Goal: Information Seeking & Learning: Learn about a topic

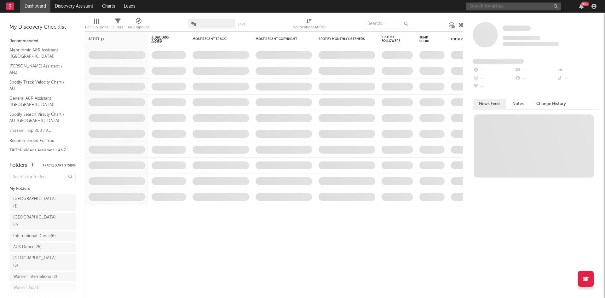
click at [520, 8] on input "text" at bounding box center [514, 7] width 95 height 8
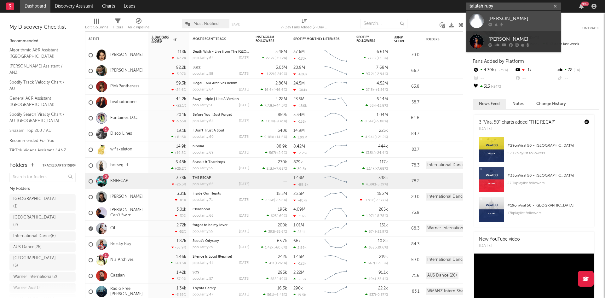
type input "talulah ruby"
click at [516, 19] on div "[PERSON_NAME]" at bounding box center [523, 19] width 69 height 8
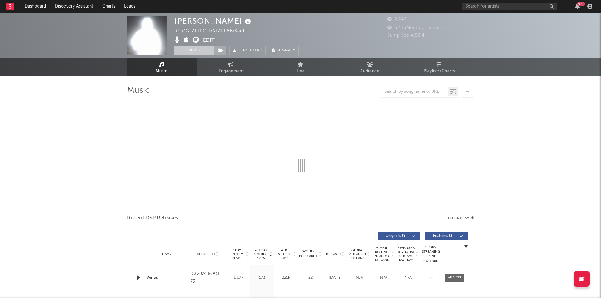
click at [195, 50] on button "Track" at bounding box center [193, 50] width 39 height 9
select select "1w"
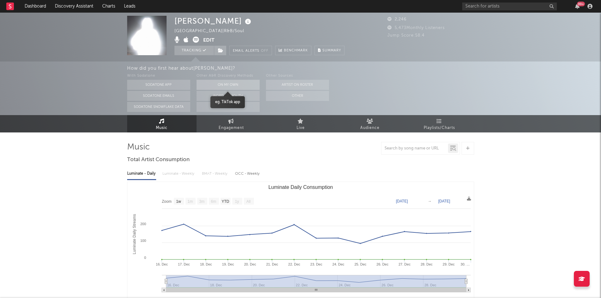
click at [231, 82] on button "On My Own" at bounding box center [227, 85] width 63 height 10
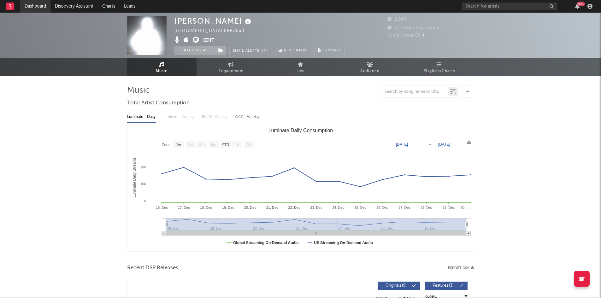
click at [26, 5] on link "Dashboard" at bounding box center [35, 6] width 30 height 13
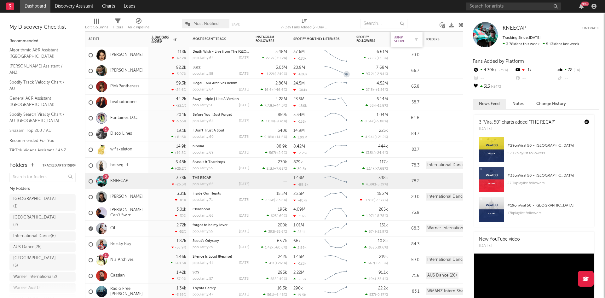
click at [402, 39] on div "Jump Score" at bounding box center [403, 40] width 16 height 8
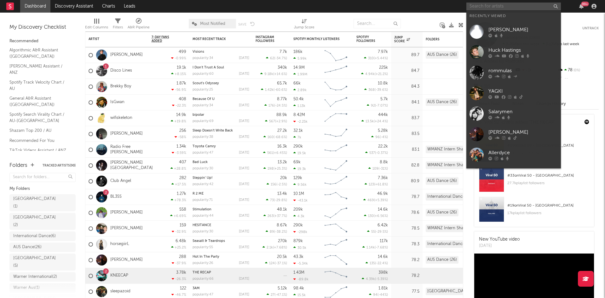
click at [535, 7] on input "text" at bounding box center [514, 7] width 95 height 8
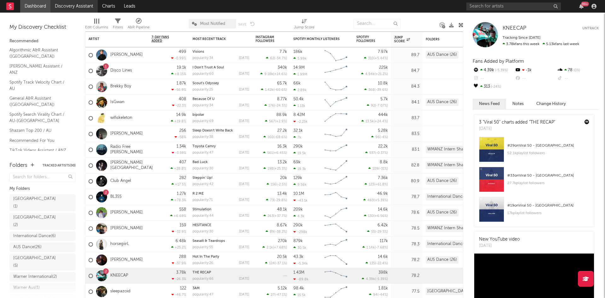
click at [83, 8] on link "Discovery Assistant" at bounding box center [73, 6] width 47 height 13
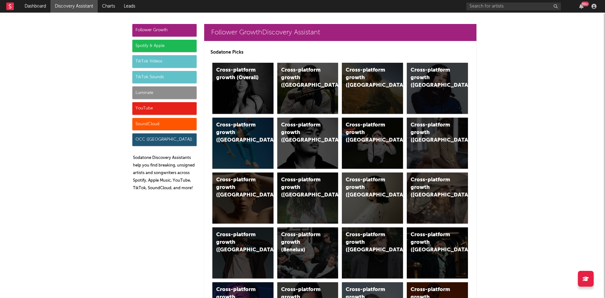
click at [163, 47] on div "Spotify & Apple" at bounding box center [164, 46] width 64 height 13
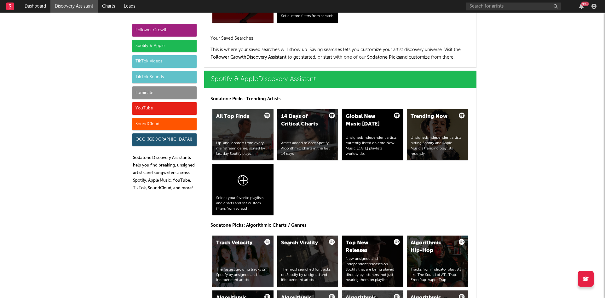
scroll to position [599, 0]
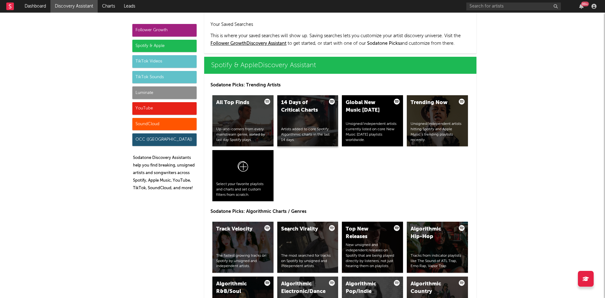
click at [306, 117] on div "14 Days of Critical Charts Artists added to core Spotify Algorithmic charts in …" at bounding box center [308, 120] width 61 height 51
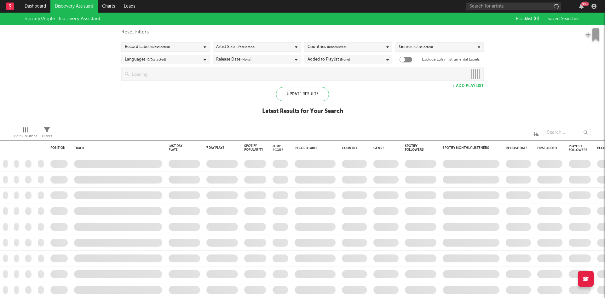
click at [250, 51] on div "Artist Size ( 0 / 5 selected)" at bounding box center [257, 46] width 88 height 9
click at [381, 92] on div "Spotify/Apple Discovery Assistant Blocklist ( 0 ) Saved Searches Reset Filters …" at bounding box center [302, 67] width 605 height 109
click at [55, 129] on div "Edit Columns Filters" at bounding box center [302, 130] width 605 height 19
click at [50, 131] on icon at bounding box center [47, 130] width 6 height 6
select select "max"
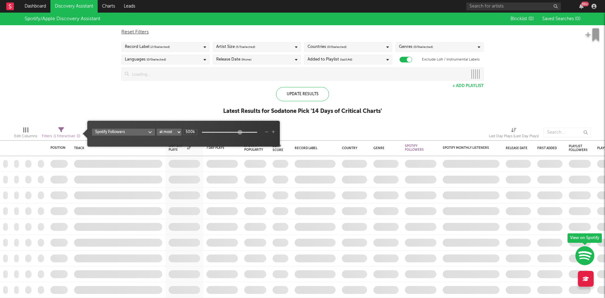
checkbox input "true"
click at [140, 132] on body "Dashboard Discovery Assistant Charts Leads 99 + Notifications Settings Mark all…" at bounding box center [302, 149] width 605 height 298
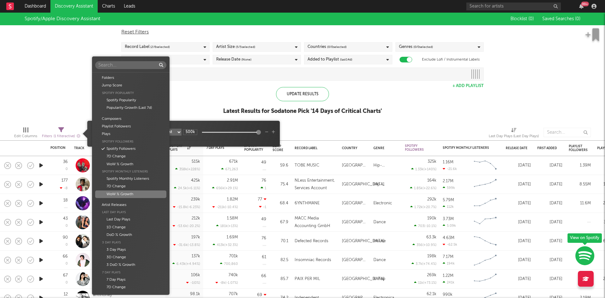
scroll to position [64, 0]
click at [137, 115] on div "Spotify Monthly Listeners" at bounding box center [130, 115] width 71 height 8
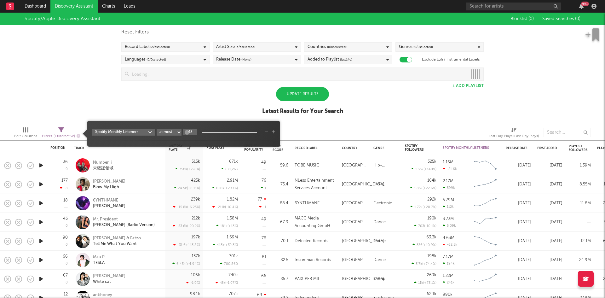
click at [192, 131] on input "43" at bounding box center [190, 132] width 14 height 6
type input "1000000"
click at [195, 109] on div "Spotify/Apple Discovery Assistant Blocklist ( 0 ) Saved Searches ( 0 ) Reset Fi…" at bounding box center [302, 67] width 605 height 109
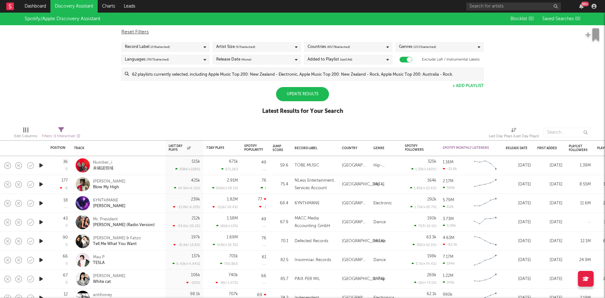
scroll to position [0, 0]
click at [56, 131] on span "Filters ( 1 filter active)" at bounding box center [61, 133] width 38 height 13
select select "max"
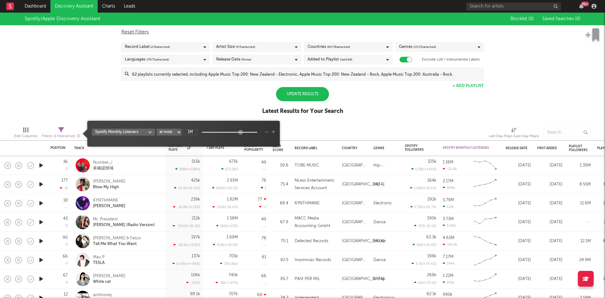
click at [208, 100] on div "Spotify/Apple Discovery Assistant Blocklist ( 0 ) Saved Searches ( 0 ) Reset Fi…" at bounding box center [302, 67] width 605 height 109
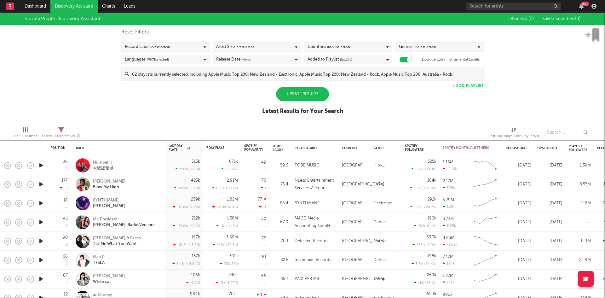
click at [307, 98] on div "Update Results" at bounding box center [302, 94] width 53 height 14
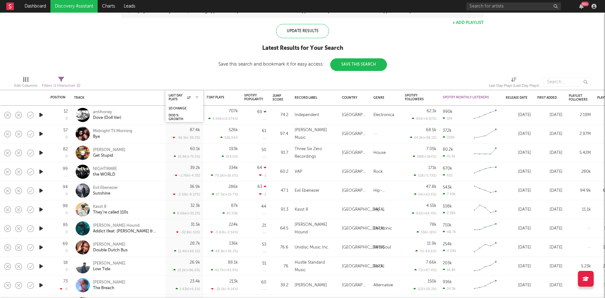
click at [186, 92] on div "Last Day Plays" at bounding box center [185, 97] width 32 height 12
click at [181, 108] on div "1D Change" at bounding box center [180, 109] width 22 height 4
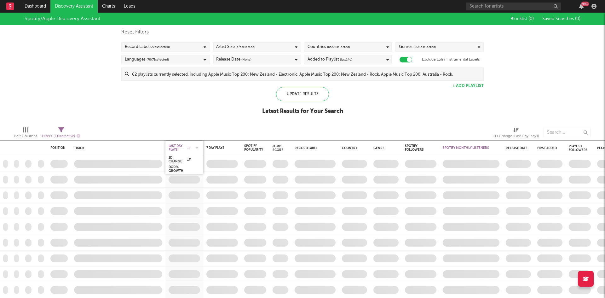
click at [177, 145] on div "Last Day Plays" at bounding box center [180, 148] width 22 height 8
click at [187, 102] on div "Spotify/Apple Discovery Assistant Blocklist ( 0 ) Saved Searches ( 0 ) Reset Fi…" at bounding box center [302, 67] width 605 height 109
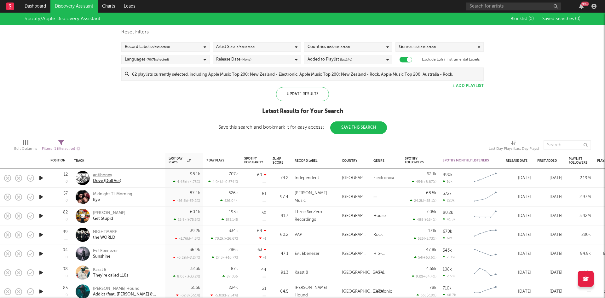
click at [104, 176] on div "antihoney" at bounding box center [107, 176] width 28 height 6
select select "max"
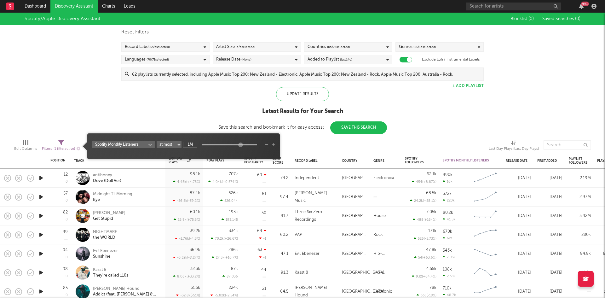
click at [69, 145] on div "Filters ( 1 filter active)" at bounding box center [61, 149] width 38 height 8
click at [273, 144] on icon "button" at bounding box center [273, 145] width 3 height 4
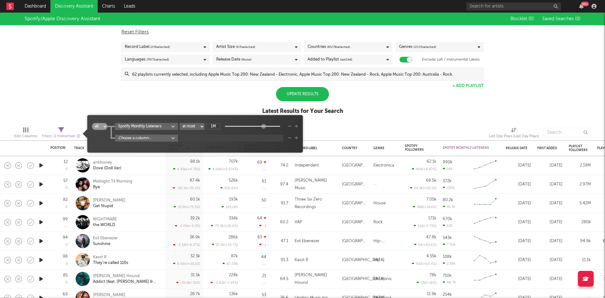
click at [148, 136] on body "Dashboard Discovery Assistant Charts Leads 99 + Notifications Settings Mark all…" at bounding box center [302, 149] width 605 height 298
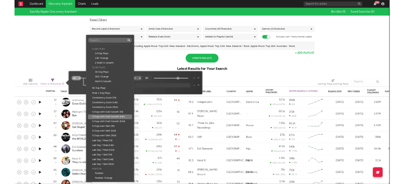
scroll to position [224, 0]
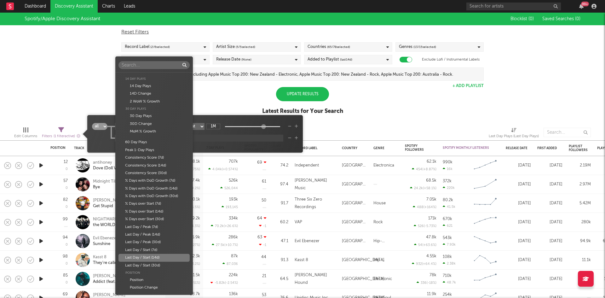
click at [373, 126] on div "Folders Jump Score Spotify Popularity Spotify Popularity Popularity Growth (Las…" at bounding box center [302, 149] width 605 height 298
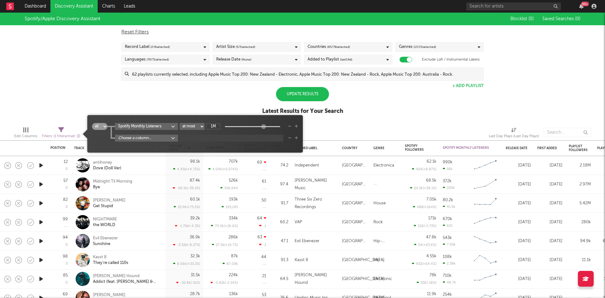
click at [368, 88] on div "Spotify/Apple Discovery Assistant Blocklist ( 0 ) Saved Searches ( 0 ) Reset Fi…" at bounding box center [302, 67] width 605 height 109
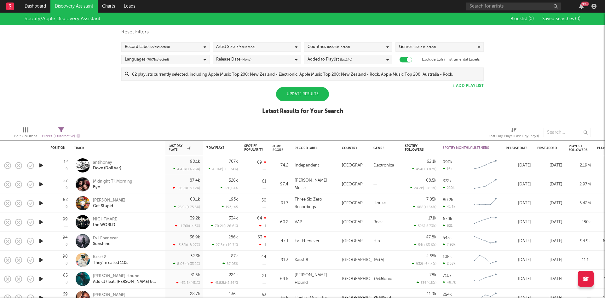
click at [247, 60] on span "(None)" at bounding box center [247, 60] width 10 height 8
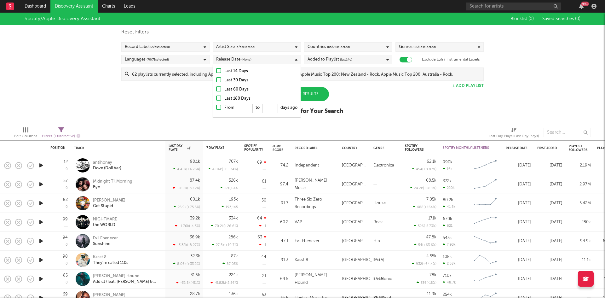
click at [218, 72] on div at bounding box center [218, 70] width 5 height 5
click at [216, 72] on input "Last 14 Days" at bounding box center [216, 71] width 0 height 8
click at [421, 125] on div at bounding box center [386, 133] width 195 height 16
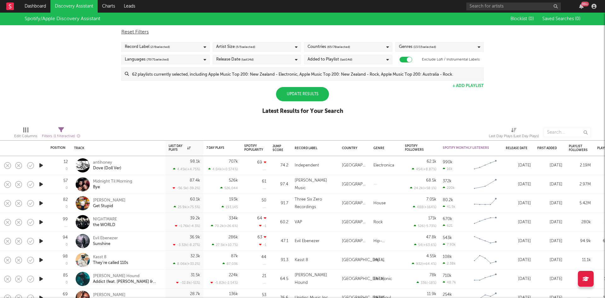
click at [320, 97] on div "Update Results" at bounding box center [302, 94] width 53 height 14
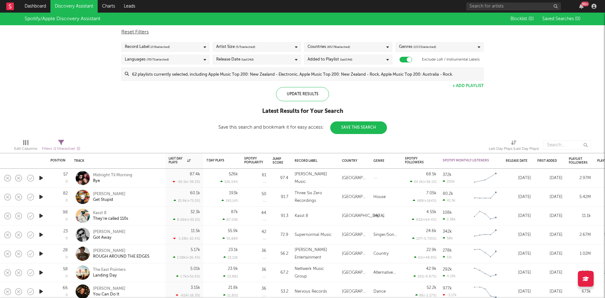
click at [360, 46] on div "Countries ( 65 / 78 selected)" at bounding box center [348, 46] width 88 height 9
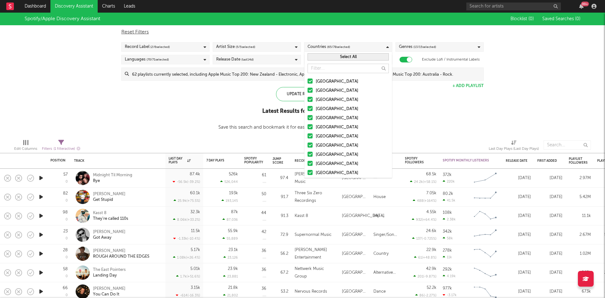
click at [310, 92] on div at bounding box center [310, 90] width 5 height 5
click at [308, 92] on input "[GEOGRAPHIC_DATA]" at bounding box center [308, 91] width 0 height 8
click at [435, 112] on div "Spotify/Apple Discovery Assistant Blocklist ( 0 ) Saved Searches ( 0 ) Reset Fi…" at bounding box center [302, 73] width 605 height 121
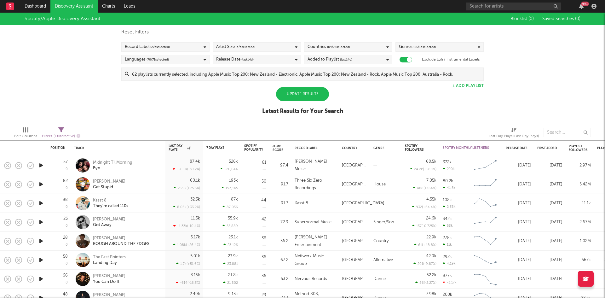
click at [302, 92] on div "Update Results" at bounding box center [302, 94] width 53 height 14
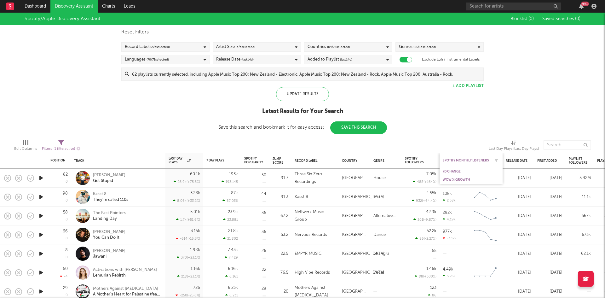
click at [454, 161] on div "Spotify Monthly Listeners" at bounding box center [466, 161] width 47 height 4
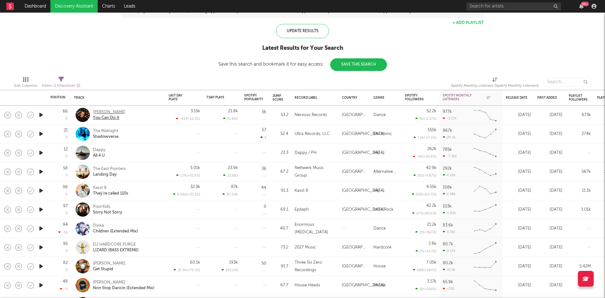
click at [105, 115] on div "You Can Do It" at bounding box center [109, 118] width 32 height 6
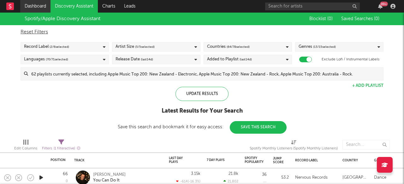
click at [38, 8] on link "Dashboard" at bounding box center [35, 6] width 30 height 13
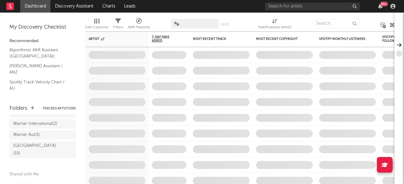
scroll to position [76, 0]
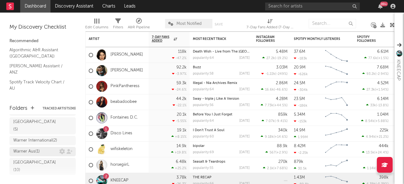
scroll to position [36, 0]
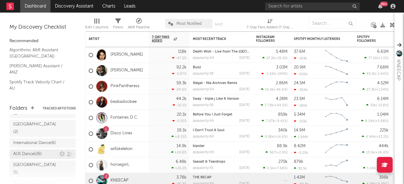
click at [36, 151] on div "AUS Dance ( 26 )" at bounding box center [27, 155] width 28 height 8
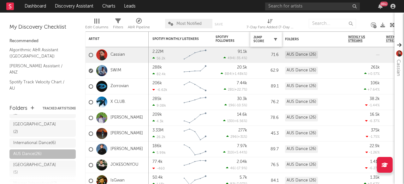
click at [277, 37] on button "button" at bounding box center [275, 39] width 6 height 6
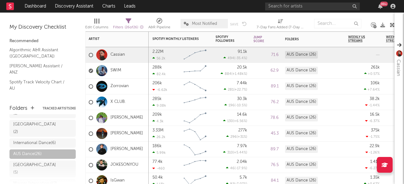
click at [260, 63] on div "71.6" at bounding box center [266, 55] width 32 height 16
click at [259, 39] on div "Jump Score" at bounding box center [261, 40] width 16 height 8
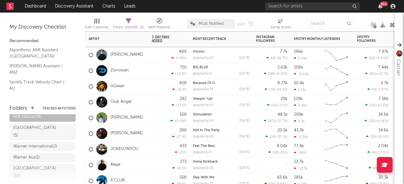
scroll to position [73, 0]
click at [35, 166] on div "[GEOGRAPHIC_DATA] ( 10 )" at bounding box center [36, 173] width 46 height 15
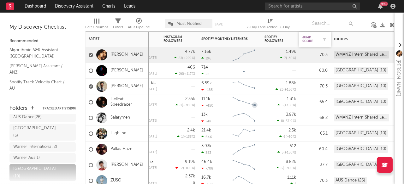
click at [307, 37] on div "Jump Score" at bounding box center [310, 40] width 16 height 8
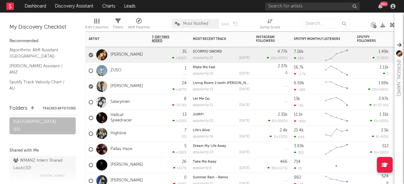
scroll to position [120, 0]
click at [40, 157] on div "WMANZ Intern Shared Leads ( 32 )" at bounding box center [41, 164] width 57 height 15
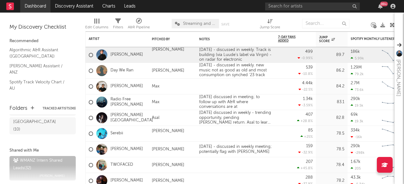
click at [34, 8] on link "Dashboard" at bounding box center [35, 6] width 30 height 13
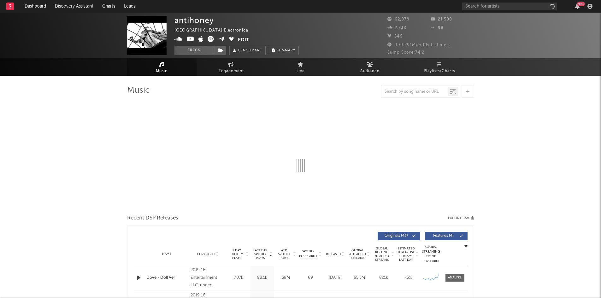
select select "6m"
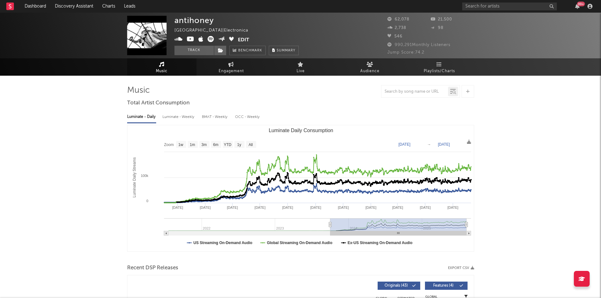
type input "[DATE]"
drag, startPoint x: 429, startPoint y: 225, endPoint x: 330, endPoint y: 234, distance: 99.7
click at [330, 234] on g "Luminate Daily Consumption" at bounding box center [317, 226] width 307 height 17
click at [219, 67] on span "Engagement" at bounding box center [231, 71] width 25 height 8
select select "1w"
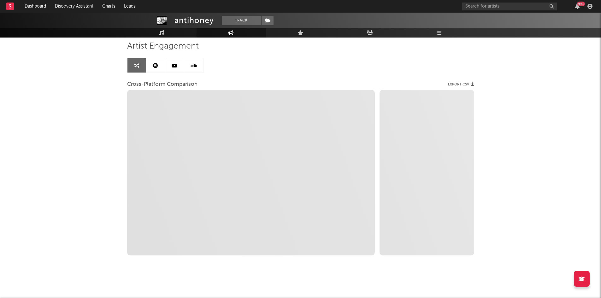
scroll to position [46, 0]
select select "1m"
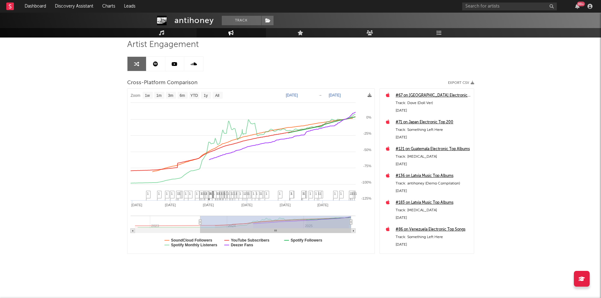
type input "2023-08-27"
select select "1w"
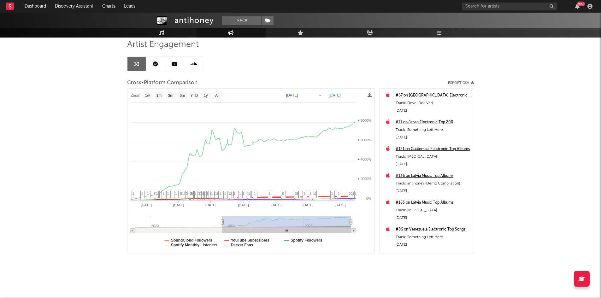
type input "2023-12-22"
drag, startPoint x: 200, startPoint y: 224, endPoint x: 225, endPoint y: 223, distance: 24.3
click at [225, 223] on icon at bounding box center [224, 222] width 3 height 5
select select "1w"
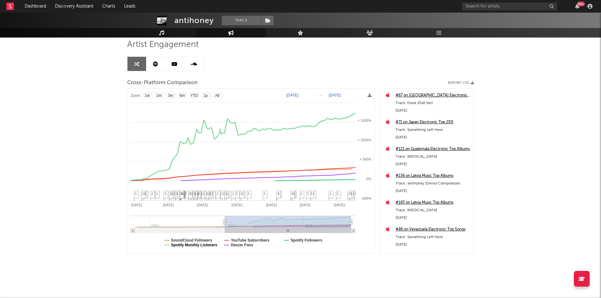
click at [186, 244] on text "Spotify Monthly Listeners" at bounding box center [194, 245] width 46 height 4
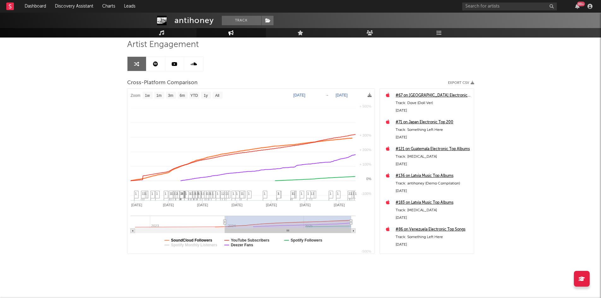
select select "1w"
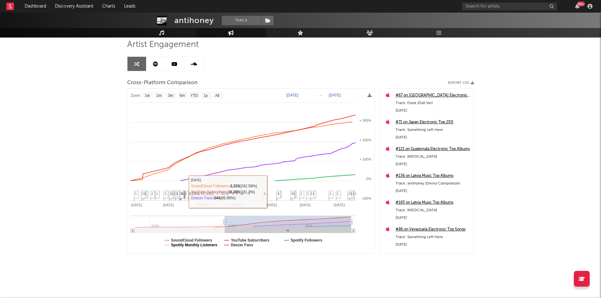
click at [207, 247] on text "Spotify Monthly Listeners" at bounding box center [194, 245] width 46 height 4
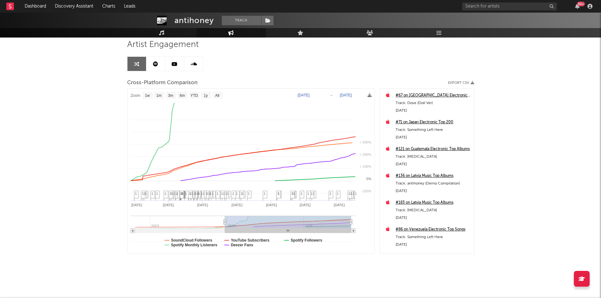
select select "1w"
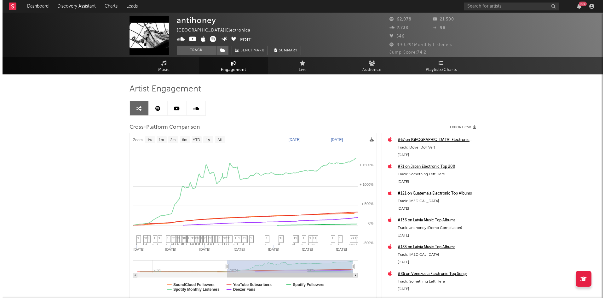
scroll to position [0, 0]
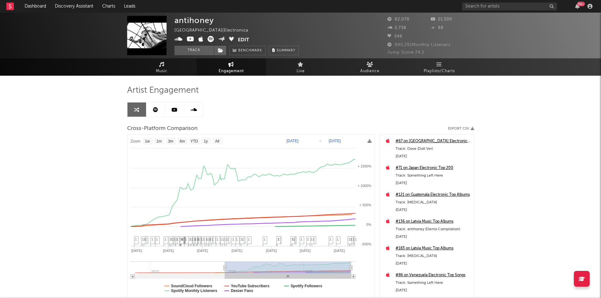
click at [190, 19] on div "antihoney" at bounding box center [193, 20] width 39 height 9
click at [285, 49] on span "Summary" at bounding box center [286, 50] width 19 height 3
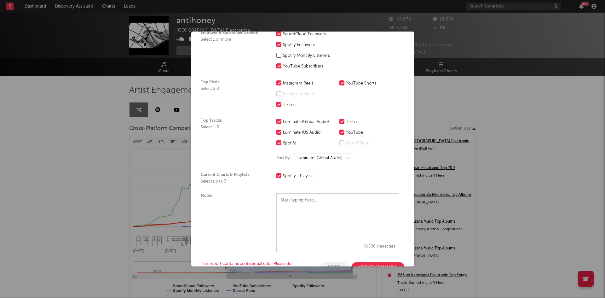
scroll to position [77, 0]
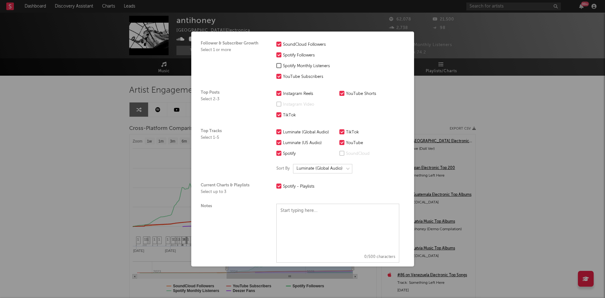
click at [454, 108] on div "× Create a Summary Export Artist antihoney Data Date Range Last 7D Last 14D Las…" at bounding box center [302, 149] width 605 height 298
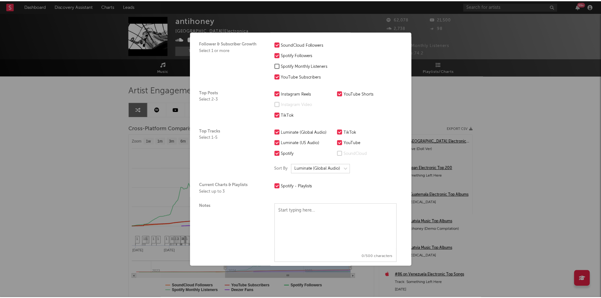
scroll to position [0, 0]
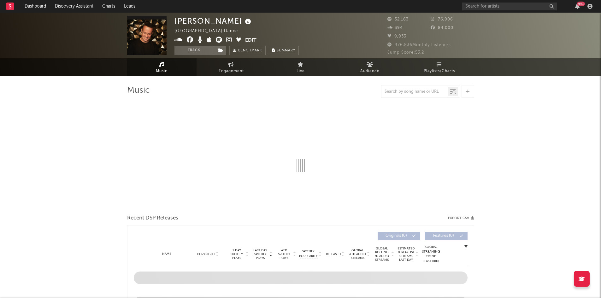
select select "6m"
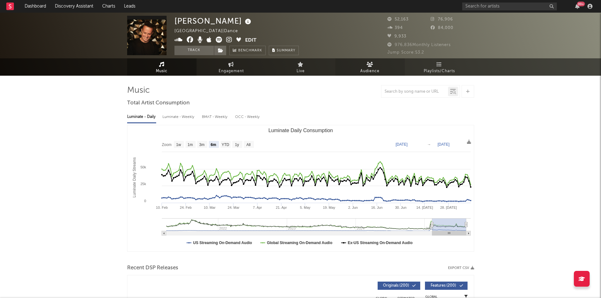
click at [371, 71] on span "Audience" at bounding box center [369, 71] width 19 height 8
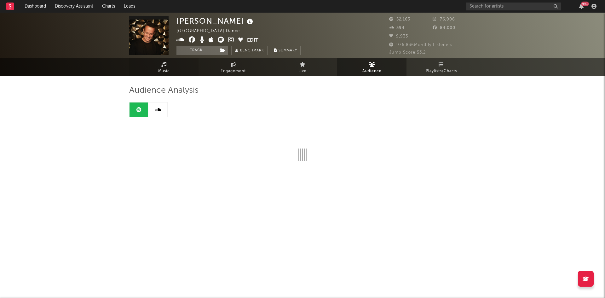
click at [169, 63] on link "Music" at bounding box center [163, 66] width 69 height 17
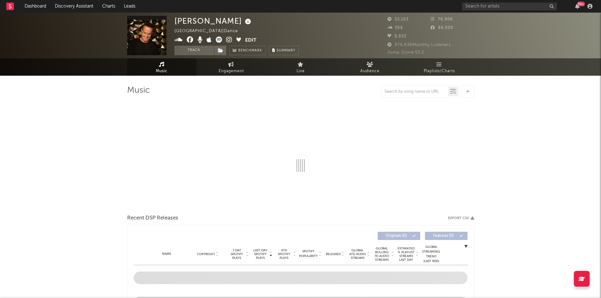
select select "6m"
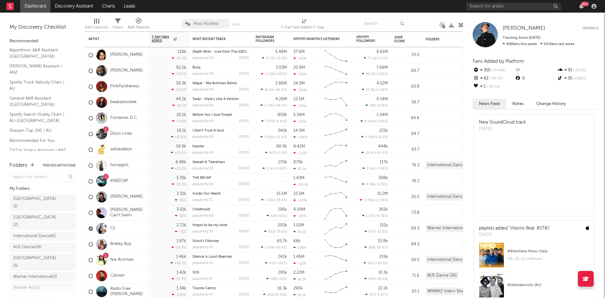
scroll to position [63, 0]
